Goal: Information Seeking & Learning: Learn about a topic

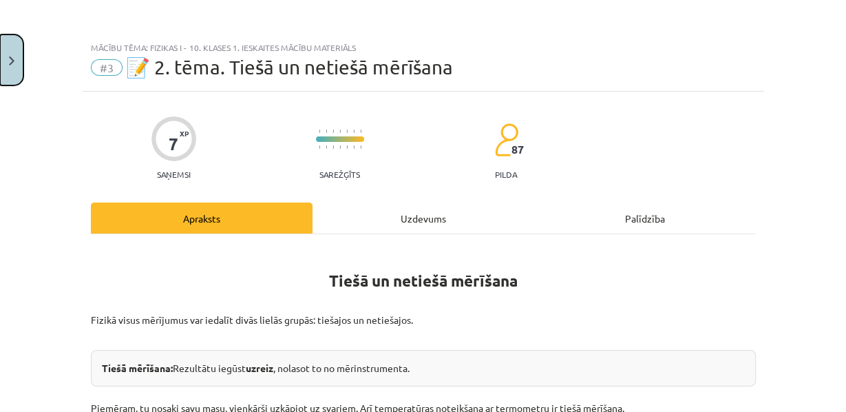
click at [11, 51] on button "Close" at bounding box center [11, 59] width 23 height 51
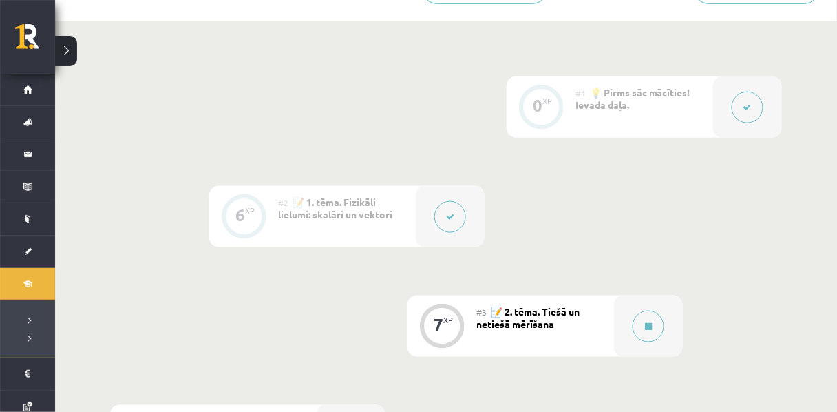
scroll to position [308, 0]
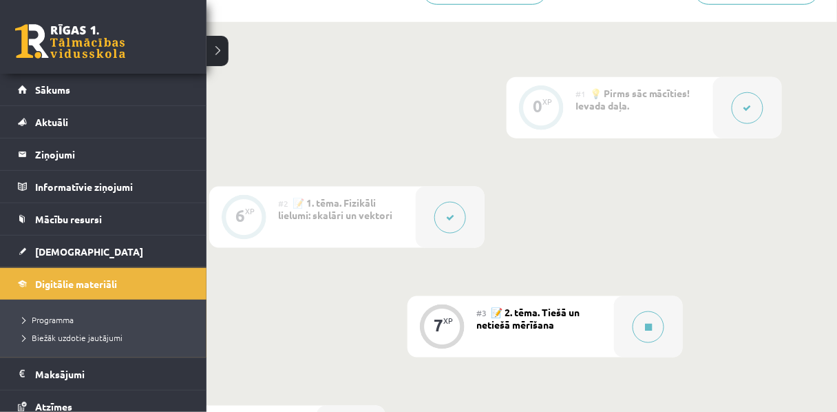
click at [67, 54] on link at bounding box center [70, 41] width 110 height 34
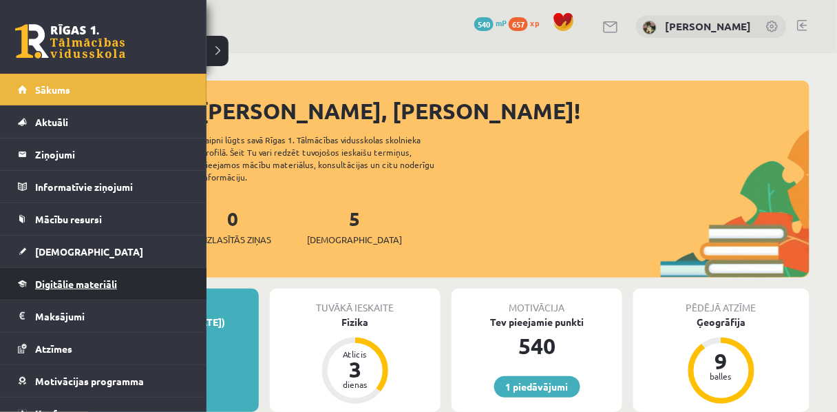
click at [74, 282] on span "Digitālie materiāli" at bounding box center [76, 283] width 82 height 12
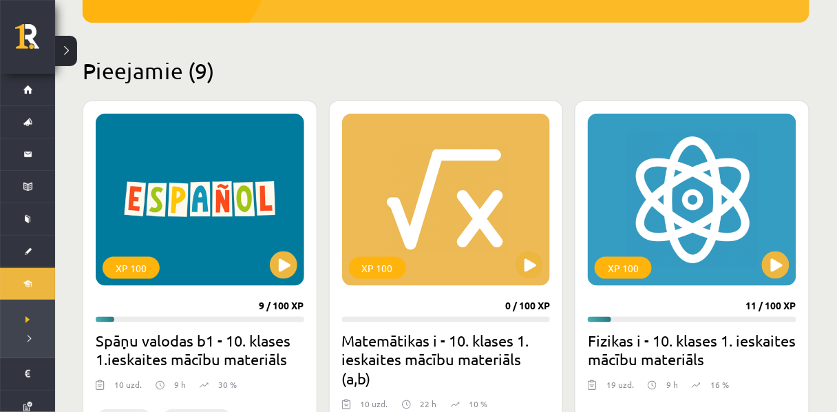
scroll to position [366, 0]
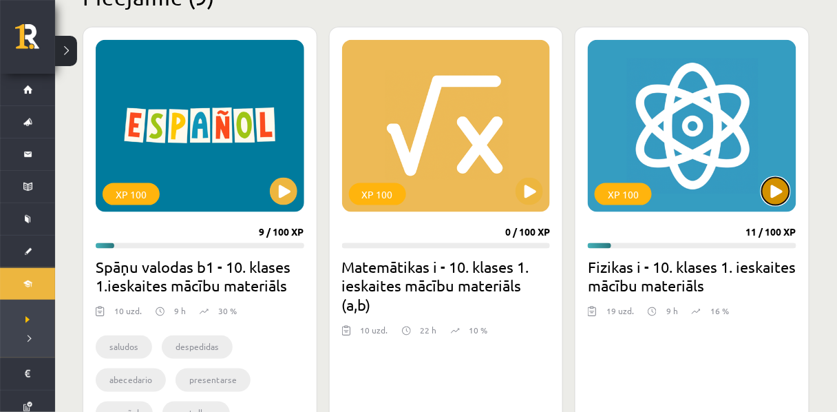
click at [780, 190] on button at bounding box center [776, 192] width 28 height 28
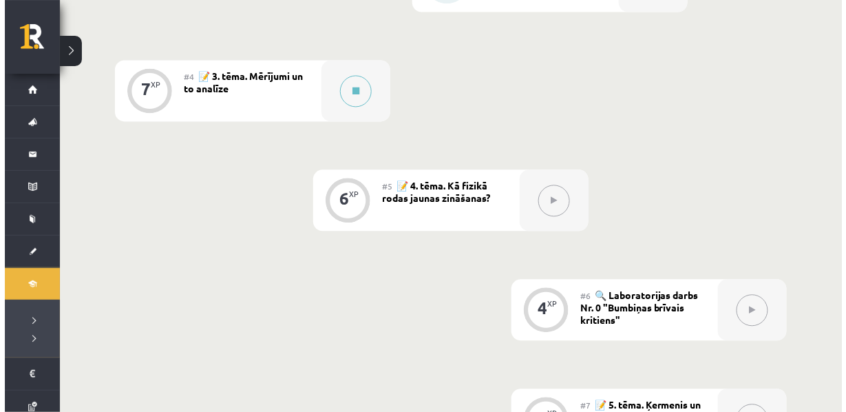
scroll to position [658, 0]
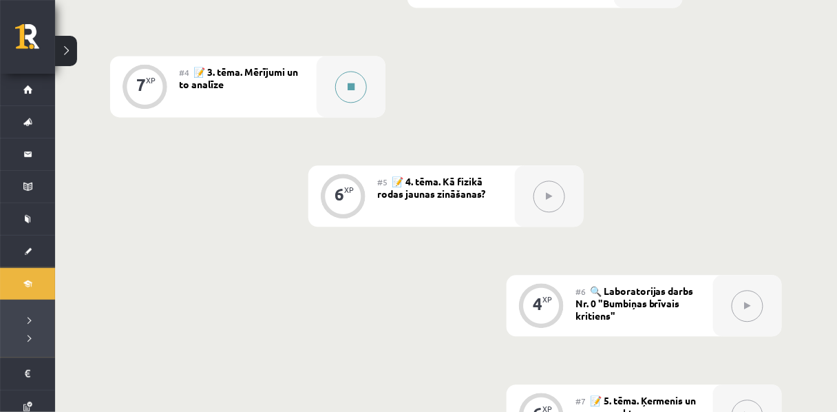
click at [359, 103] on button at bounding box center [351, 87] width 32 height 32
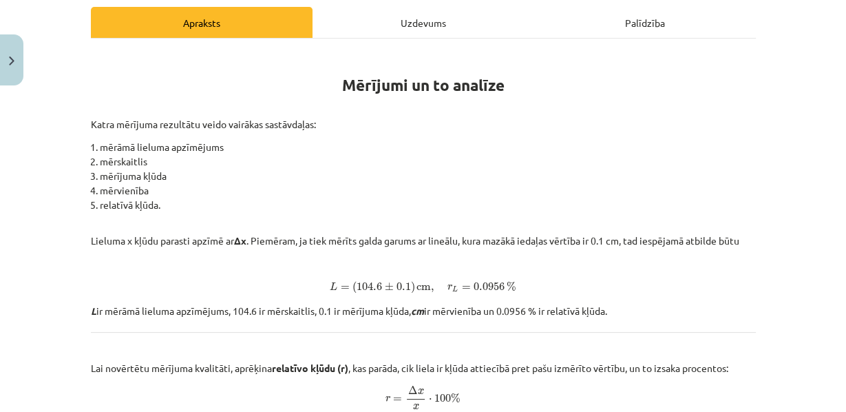
scroll to position [0, 0]
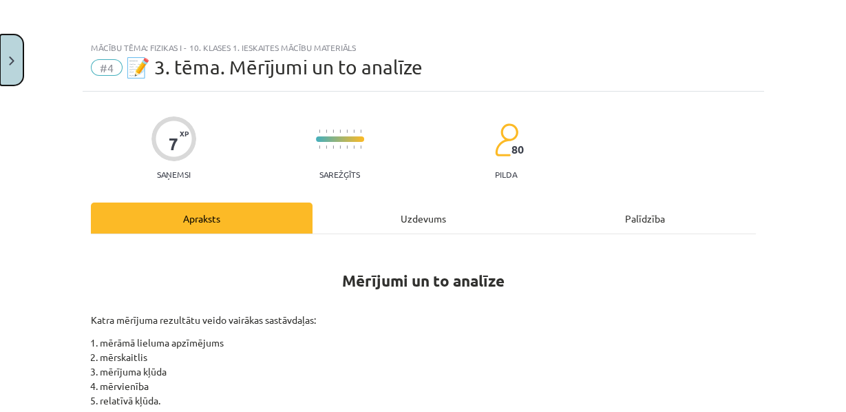
click at [12, 65] on button "Close" at bounding box center [11, 59] width 23 height 51
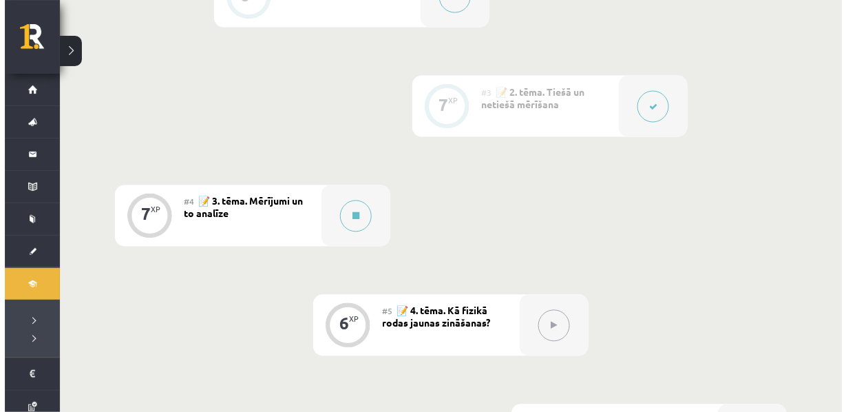
scroll to position [472, 0]
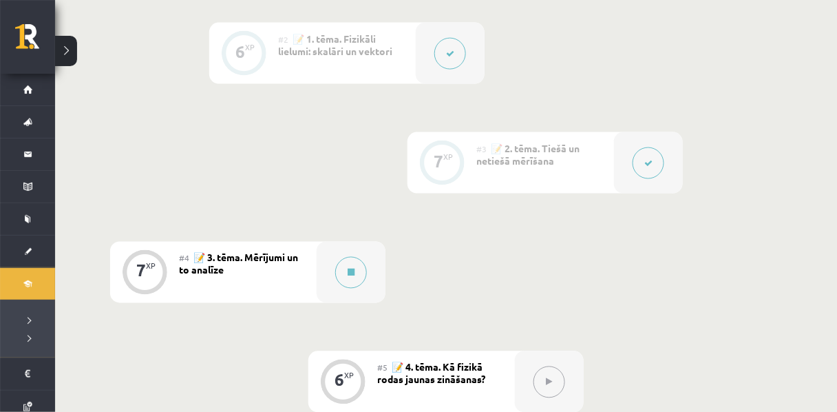
click at [653, 179] on button at bounding box center [649, 163] width 32 height 32
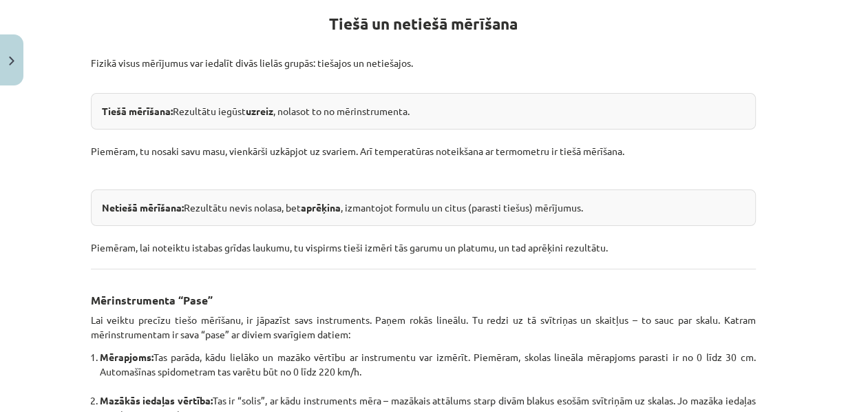
scroll to position [257, 0]
click at [15, 240] on div "Mācību tēma: Fizikas i - 10. klases 1. ieskaites mācību materiāls #3 📝 2. tēma.…" at bounding box center [423, 206] width 846 height 412
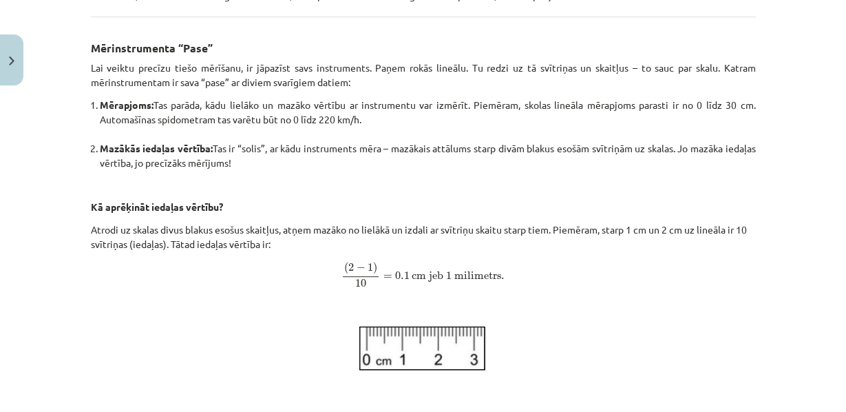
scroll to position [510, 0]
